Goal: Transaction & Acquisition: Book appointment/travel/reservation

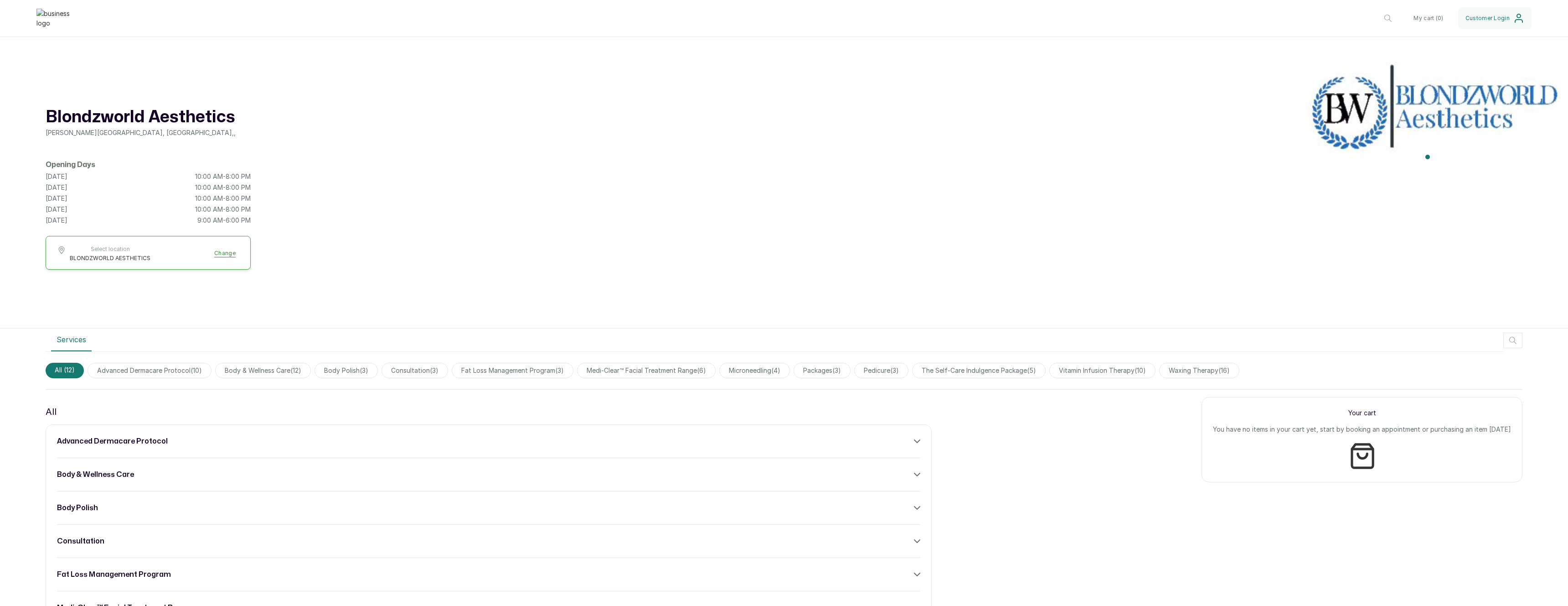
click at [765, 304] on div "Blondzworld Aesthetics [PERSON_NAME][GEOGRAPHIC_DATA] , , Opening Days [DATE] 1…" at bounding box center [784, 192] width 1568 height 274
click at [354, 374] on span "body polish ( 3 )" at bounding box center [346, 370] width 63 height 15
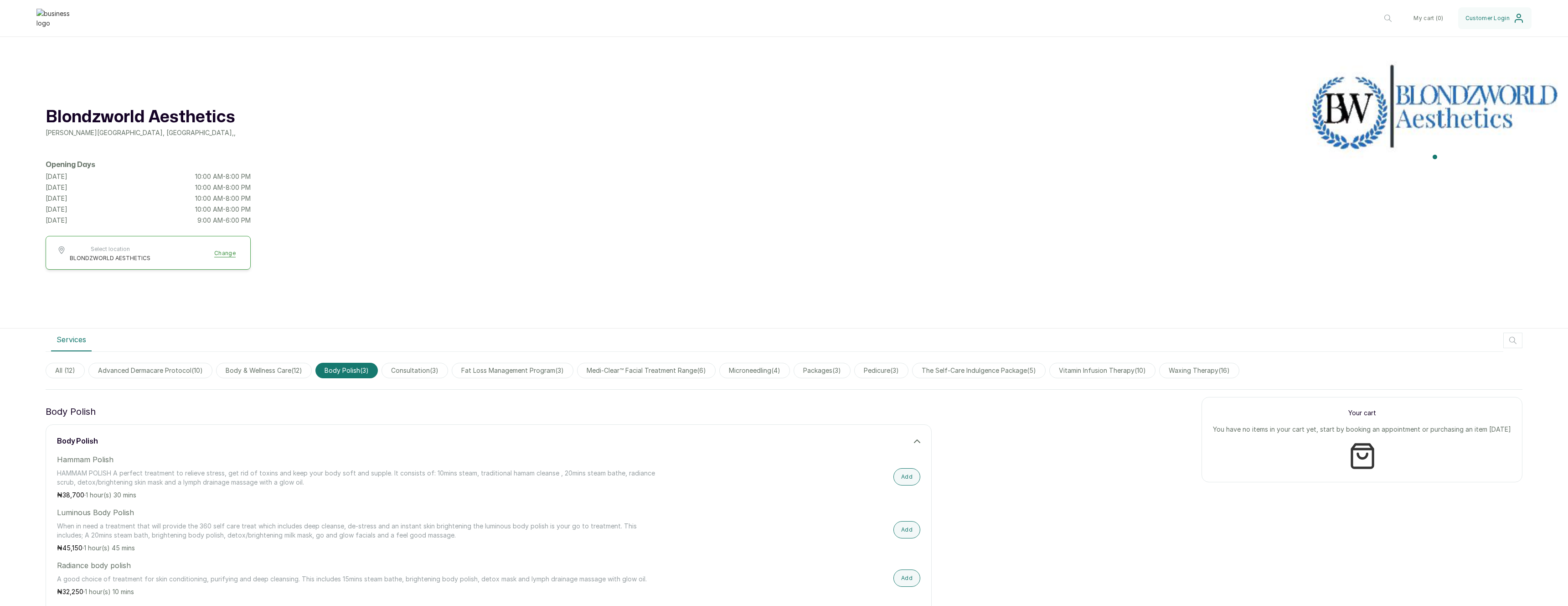
click at [66, 376] on span "All ( 12 )" at bounding box center [65, 370] width 39 height 15
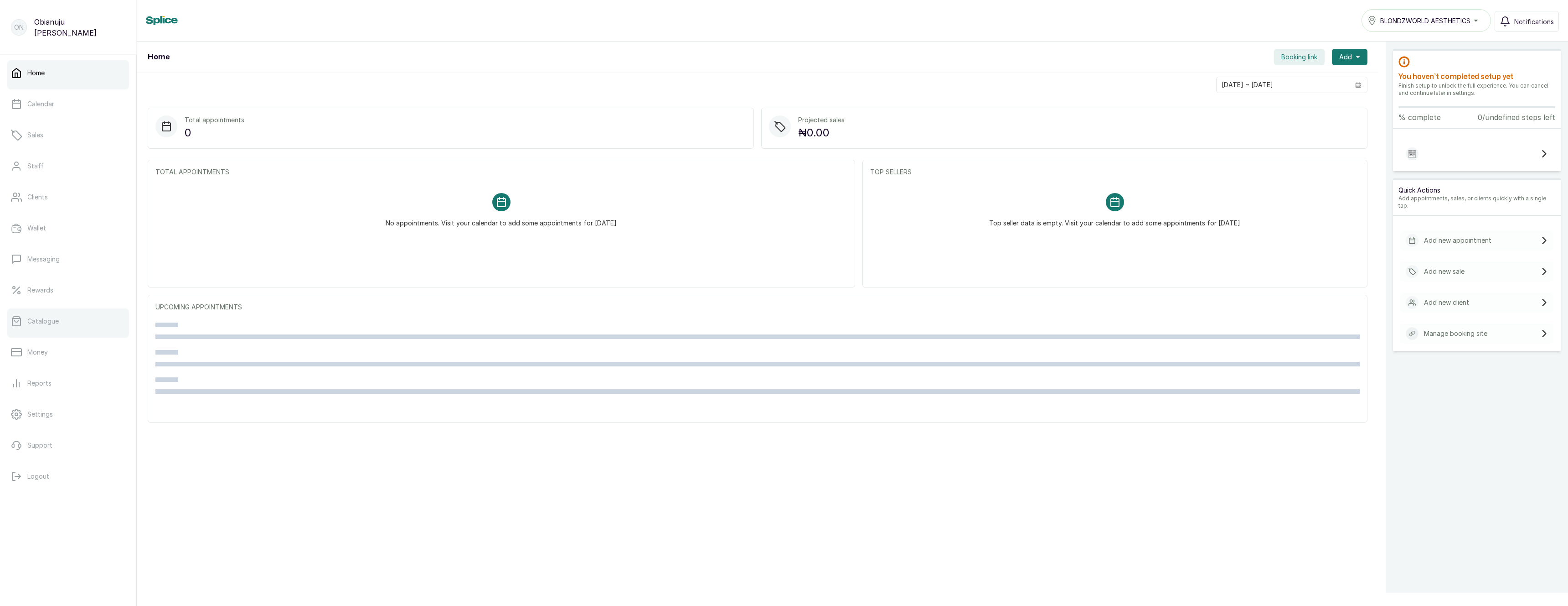
click at [26, 317] on link "Catalogue" at bounding box center [68, 321] width 122 height 26
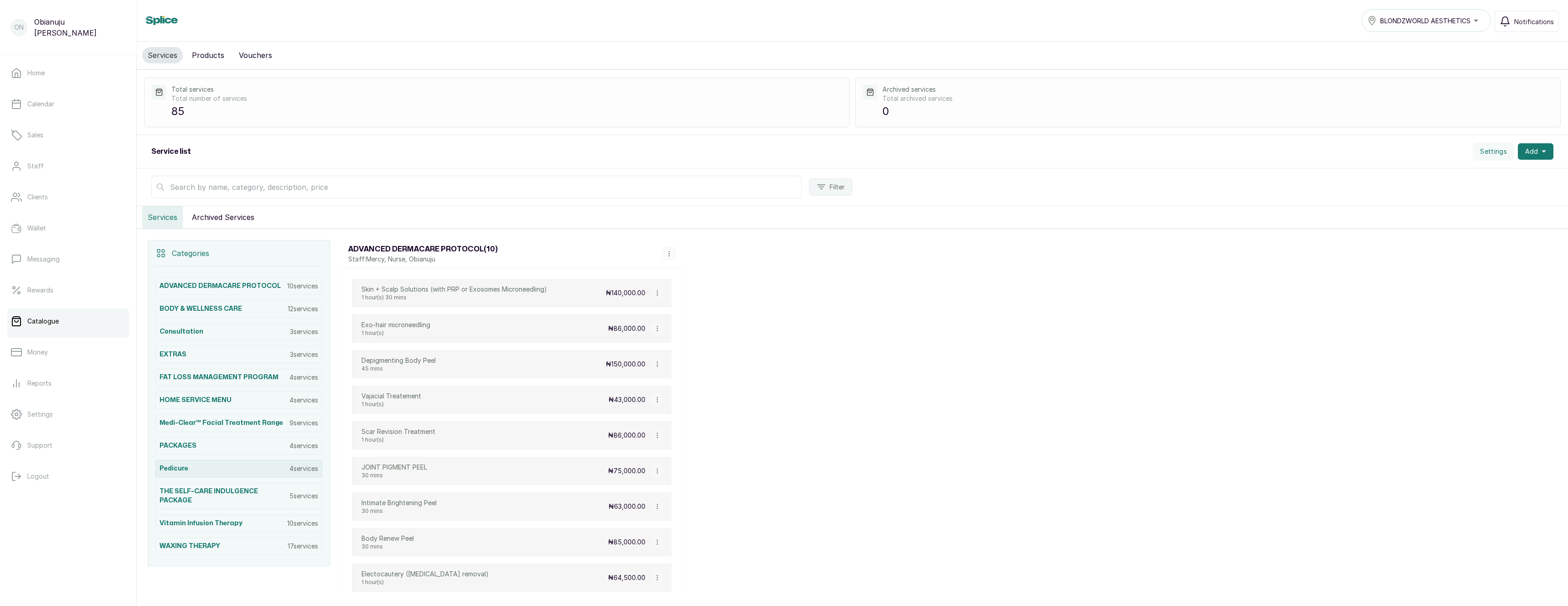
click at [175, 467] on h3 "pedicure" at bounding box center [173, 468] width 28 height 9
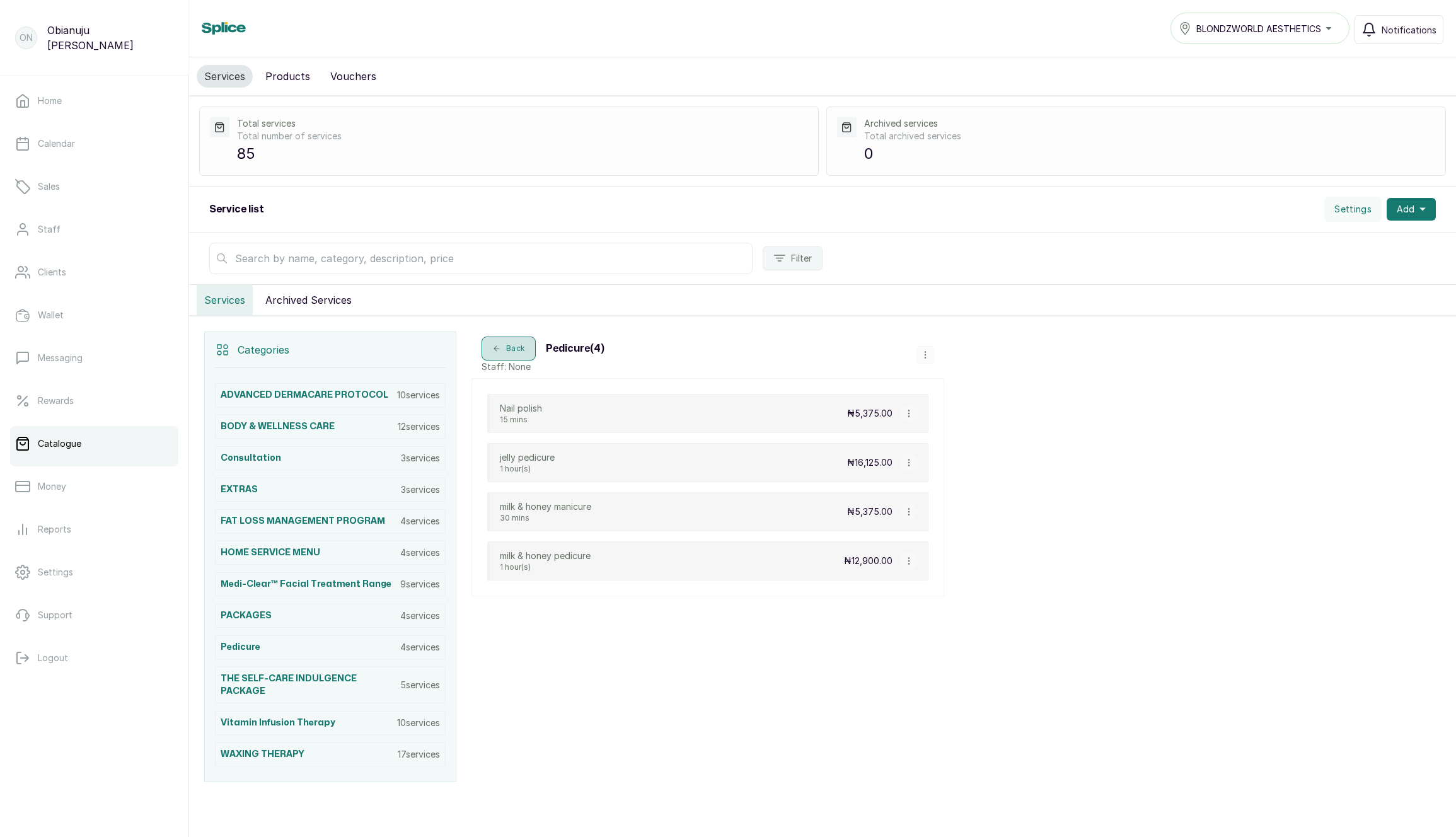
click at [495, 344] on icon "button" at bounding box center [497, 349] width 9 height 9
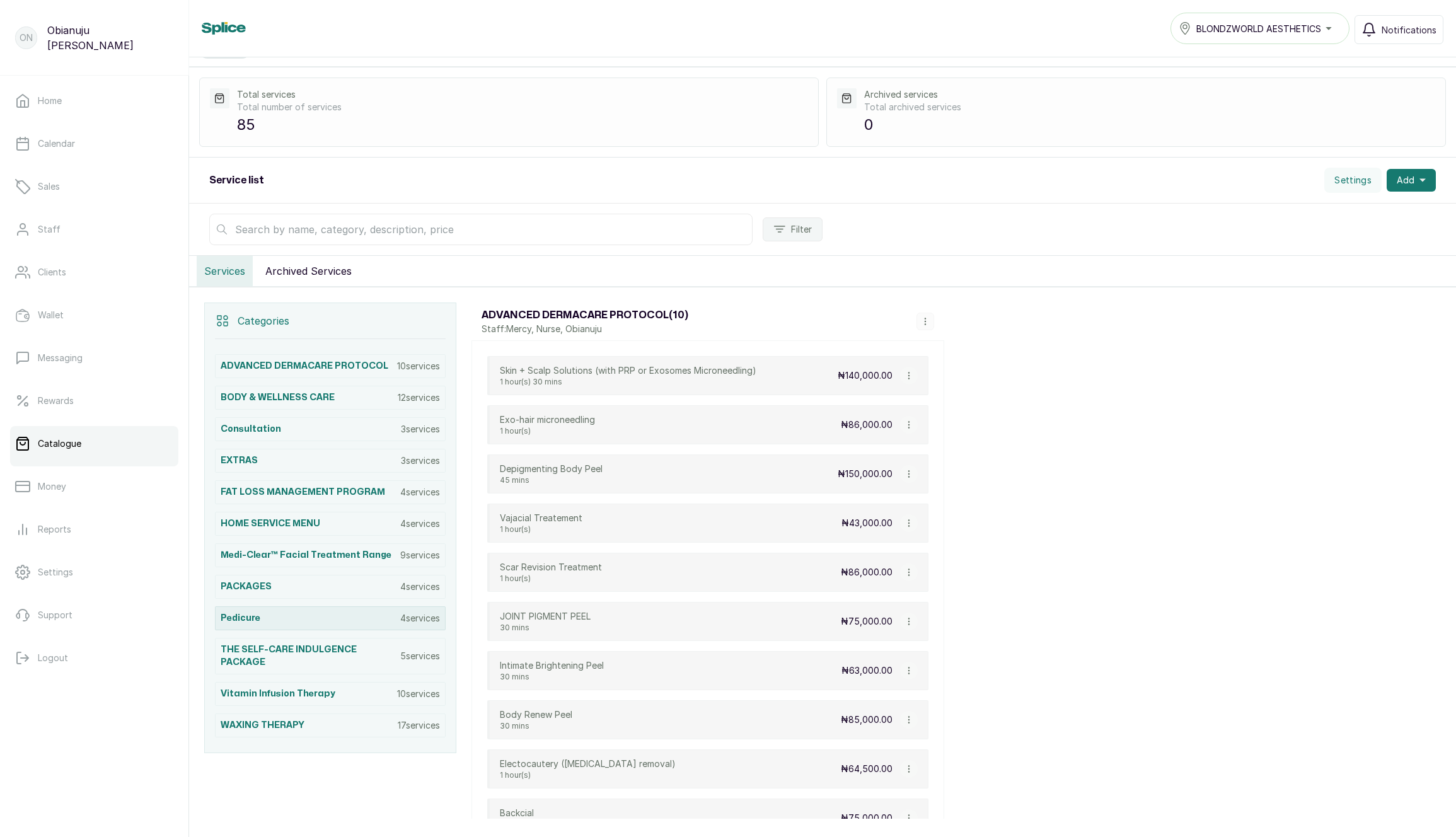
click at [261, 619] on div "pedicure 4 services" at bounding box center [330, 618] width 230 height 24
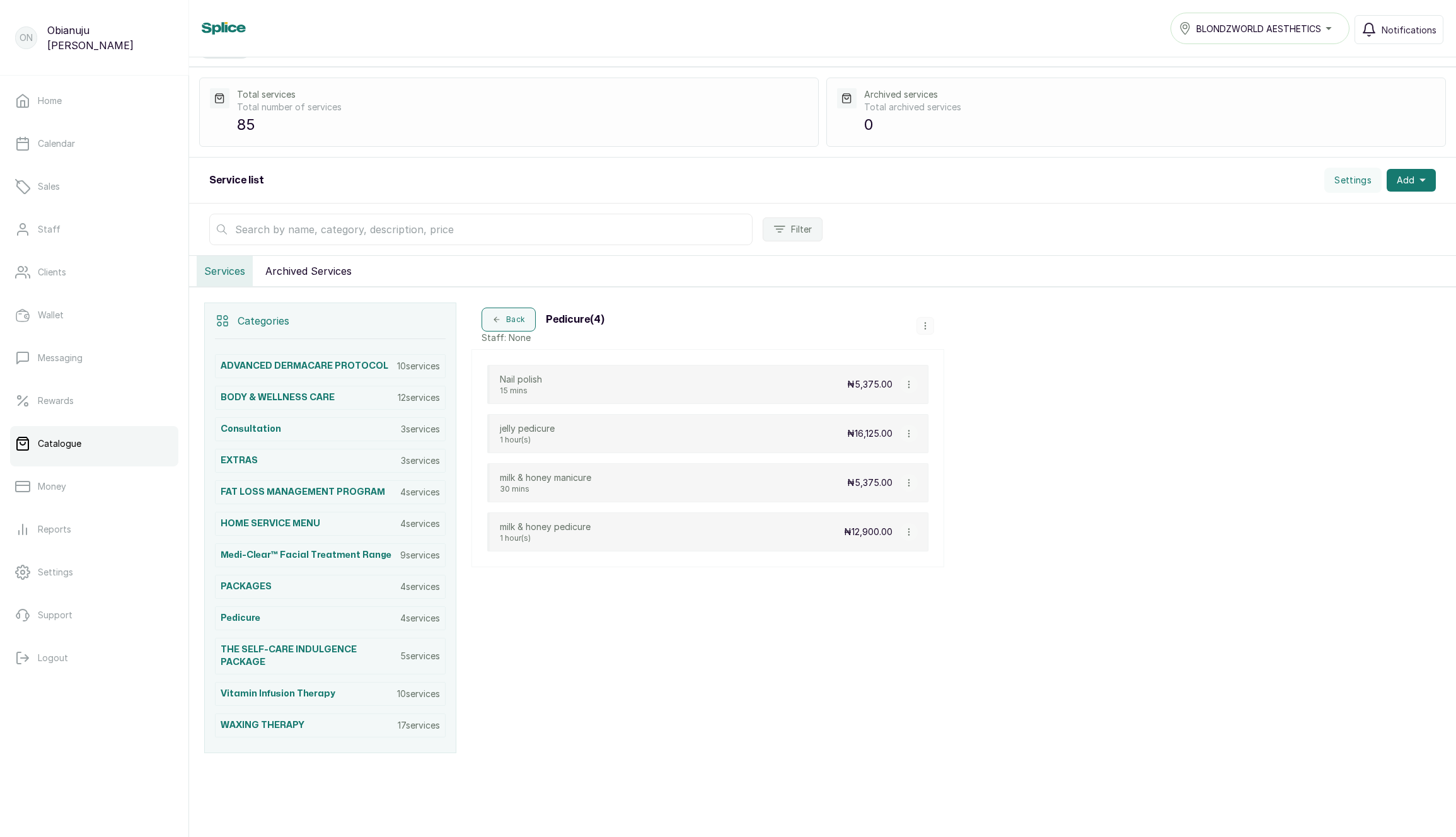
click at [1248, 40] on button "BLONDZWORLD AESTHETICS" at bounding box center [1260, 28] width 179 height 31
click at [1179, 370] on div "Categories ADVANCED DERMACARE PROTOCOL 10 services BODY & WELLNESS CARE 12 serv…" at bounding box center [823, 527] width 1267 height 481
